Goal: Task Accomplishment & Management: Use online tool/utility

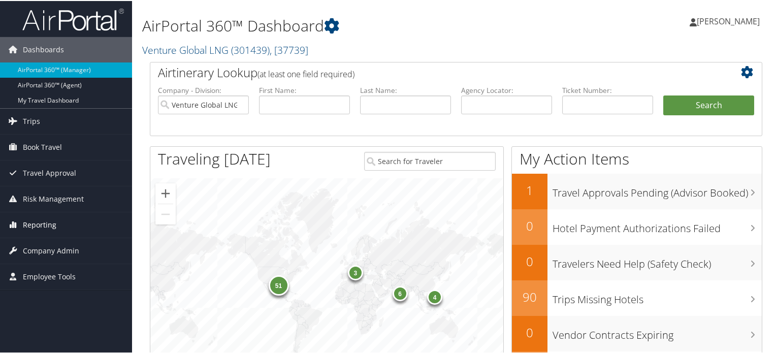
click at [47, 222] on span "Reporting" at bounding box center [40, 223] width 34 height 25
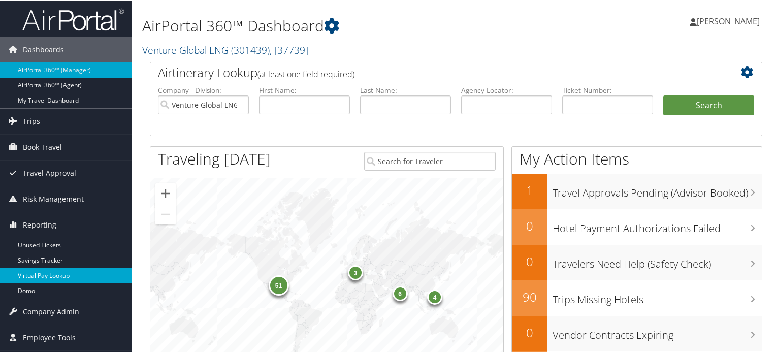
click at [51, 279] on link "Virtual Pay Lookup" at bounding box center [66, 274] width 132 height 15
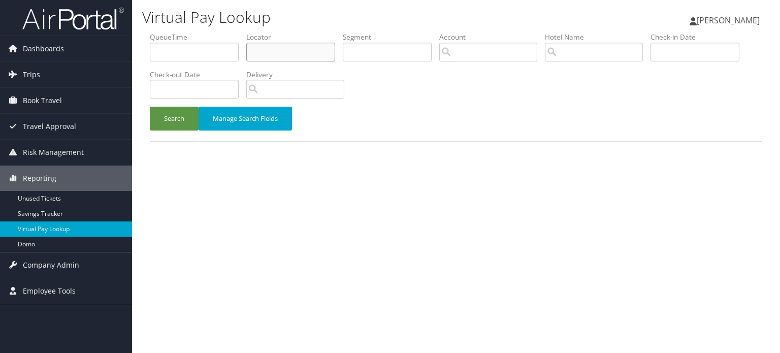
click at [325, 52] on input "text" at bounding box center [290, 52] width 89 height 19
paste input "LODUWI"
type input "LODUWI"
click at [177, 124] on button "Search" at bounding box center [174, 119] width 49 height 24
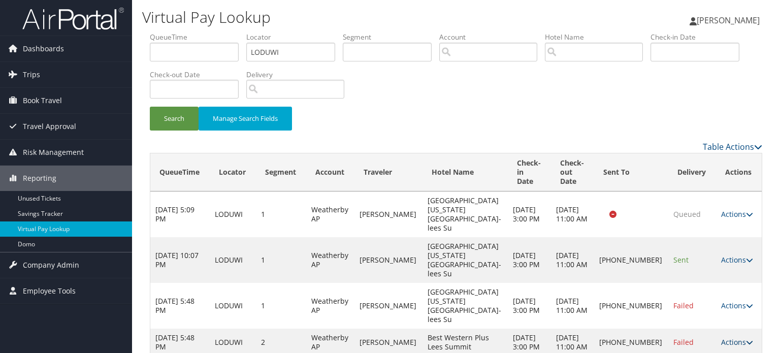
click at [746, 339] on icon at bounding box center [749, 342] width 7 height 7
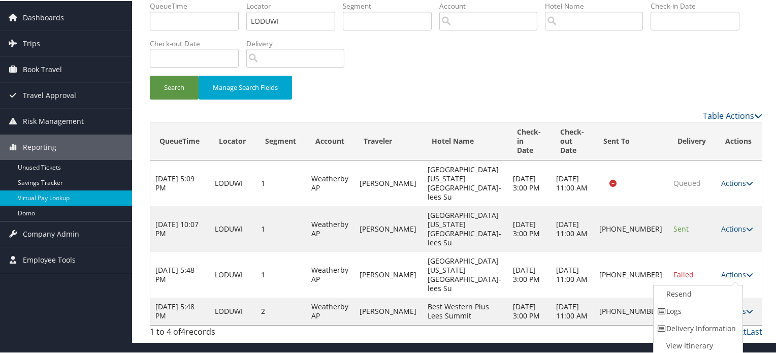
scroll to position [33, 0]
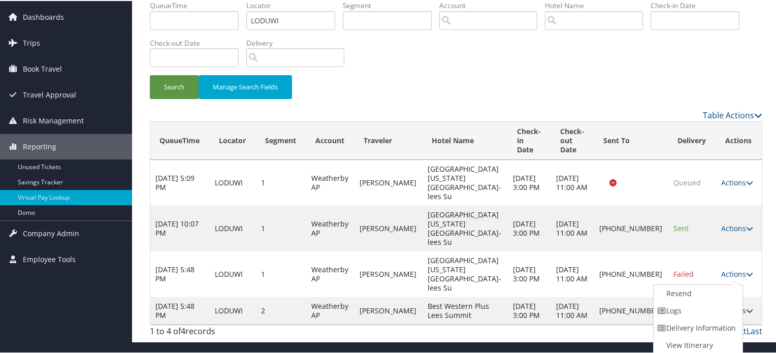
click at [563, 324] on div "1 to 4 of 4 records First Prev 1 Next Last" at bounding box center [456, 332] width 628 height 17
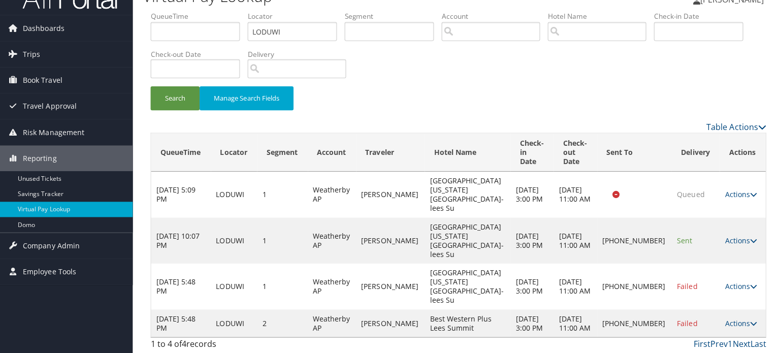
scroll to position [0, 0]
